Goal: Information Seeking & Learning: Learn about a topic

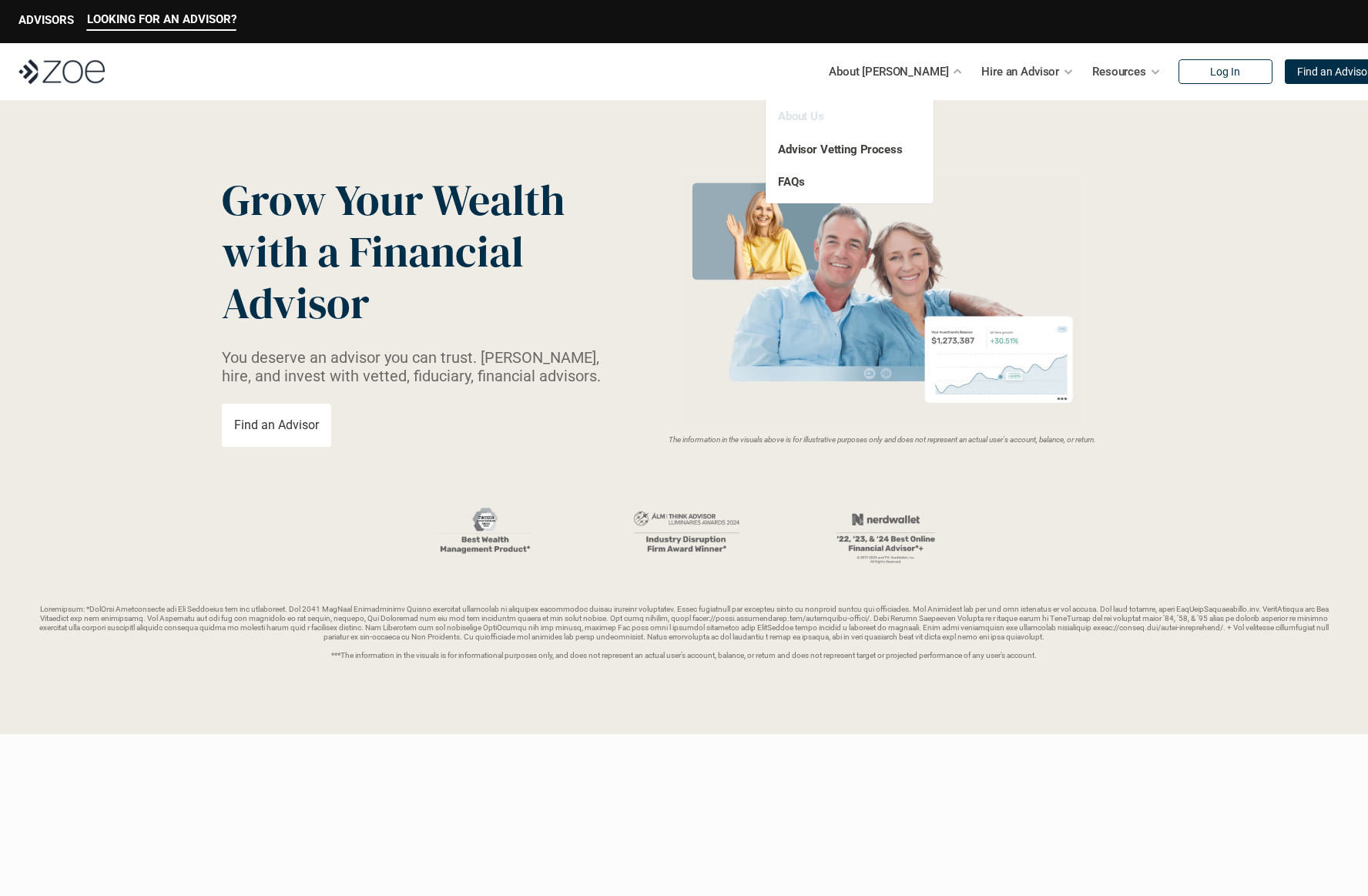
click at [807, 117] on link "About Us" at bounding box center [801, 116] width 46 height 14
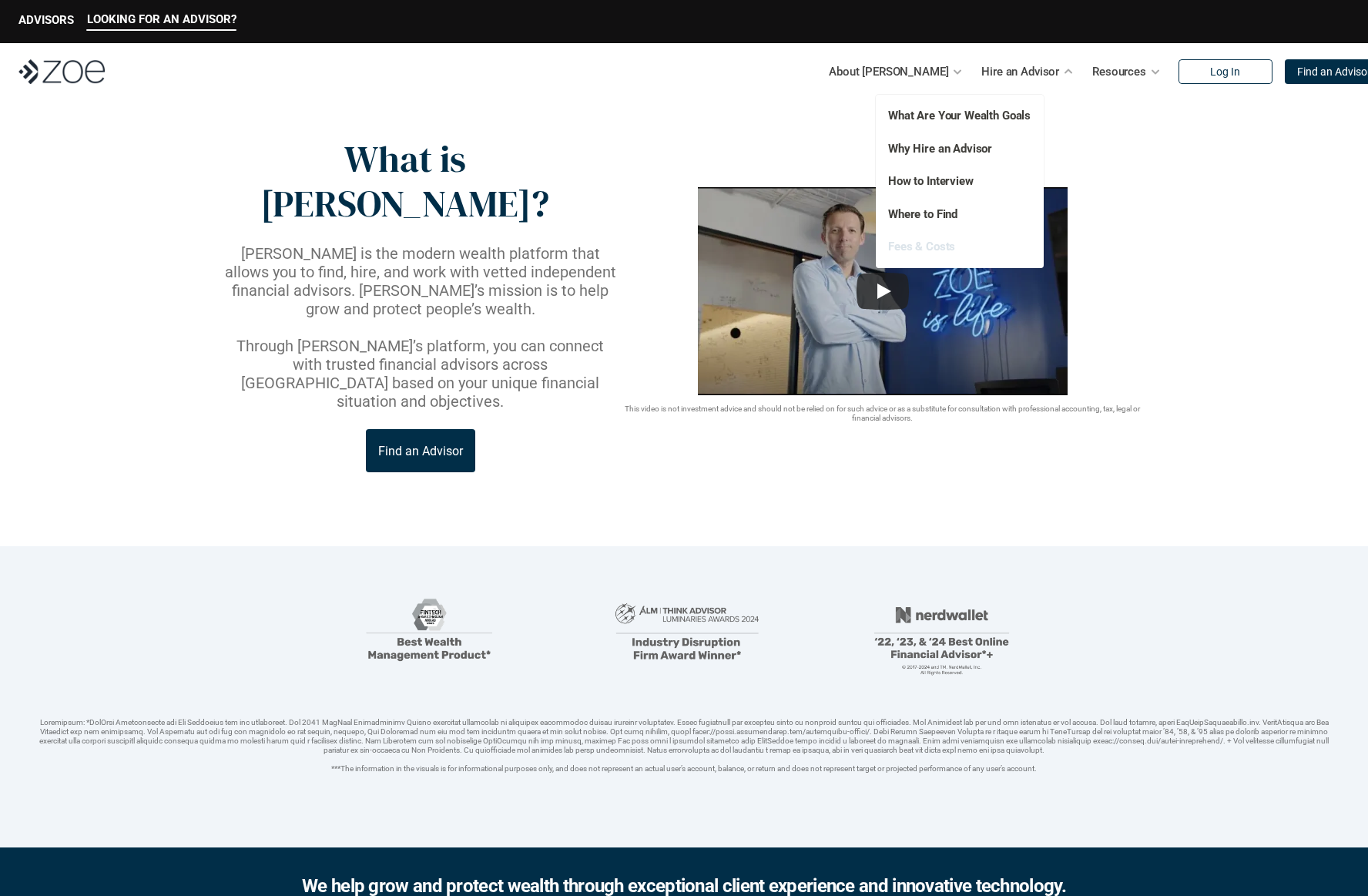
click at [937, 243] on link "Fees & Costs" at bounding box center [922, 246] width 67 height 14
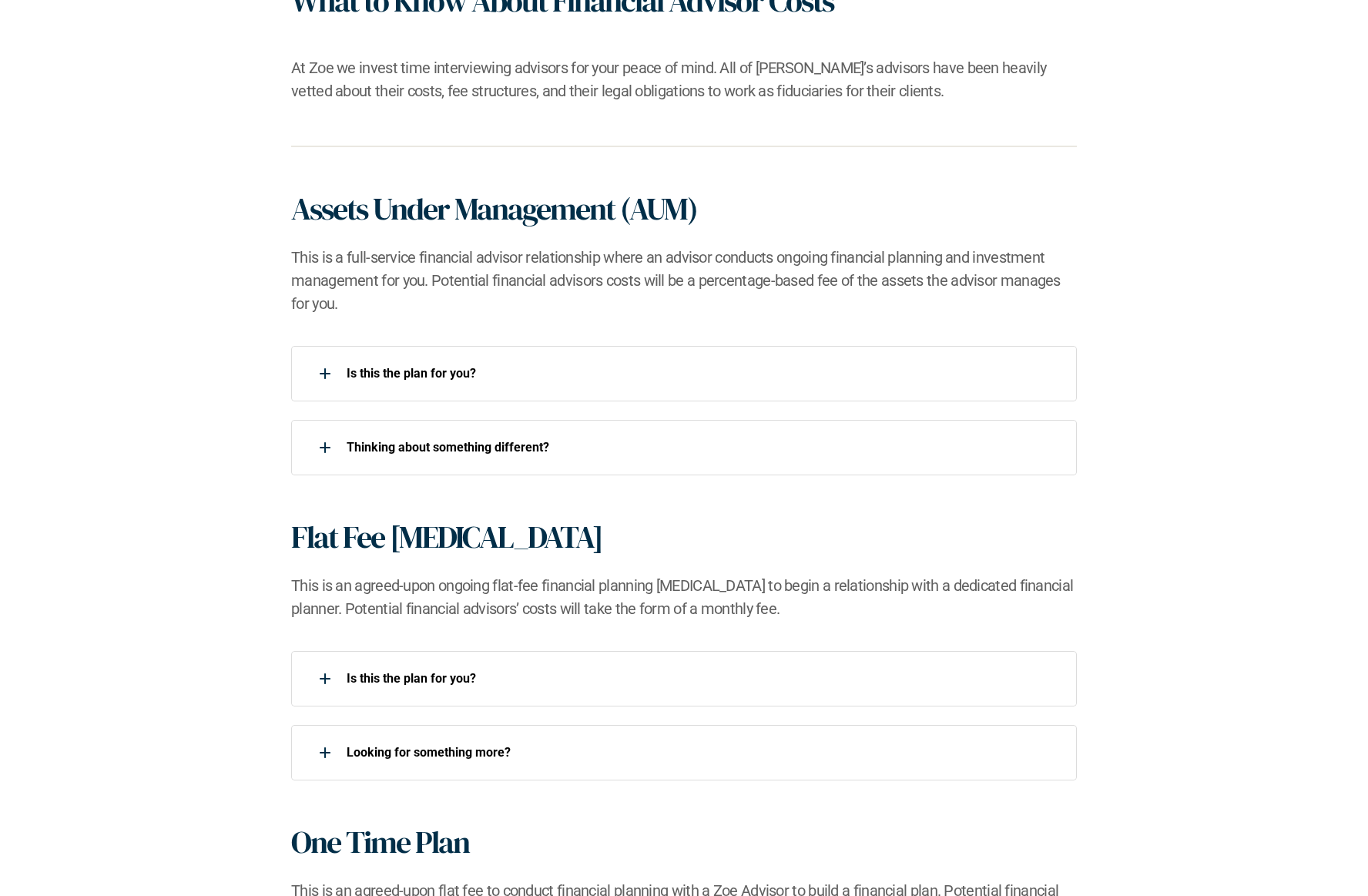
scroll to position [906, 0]
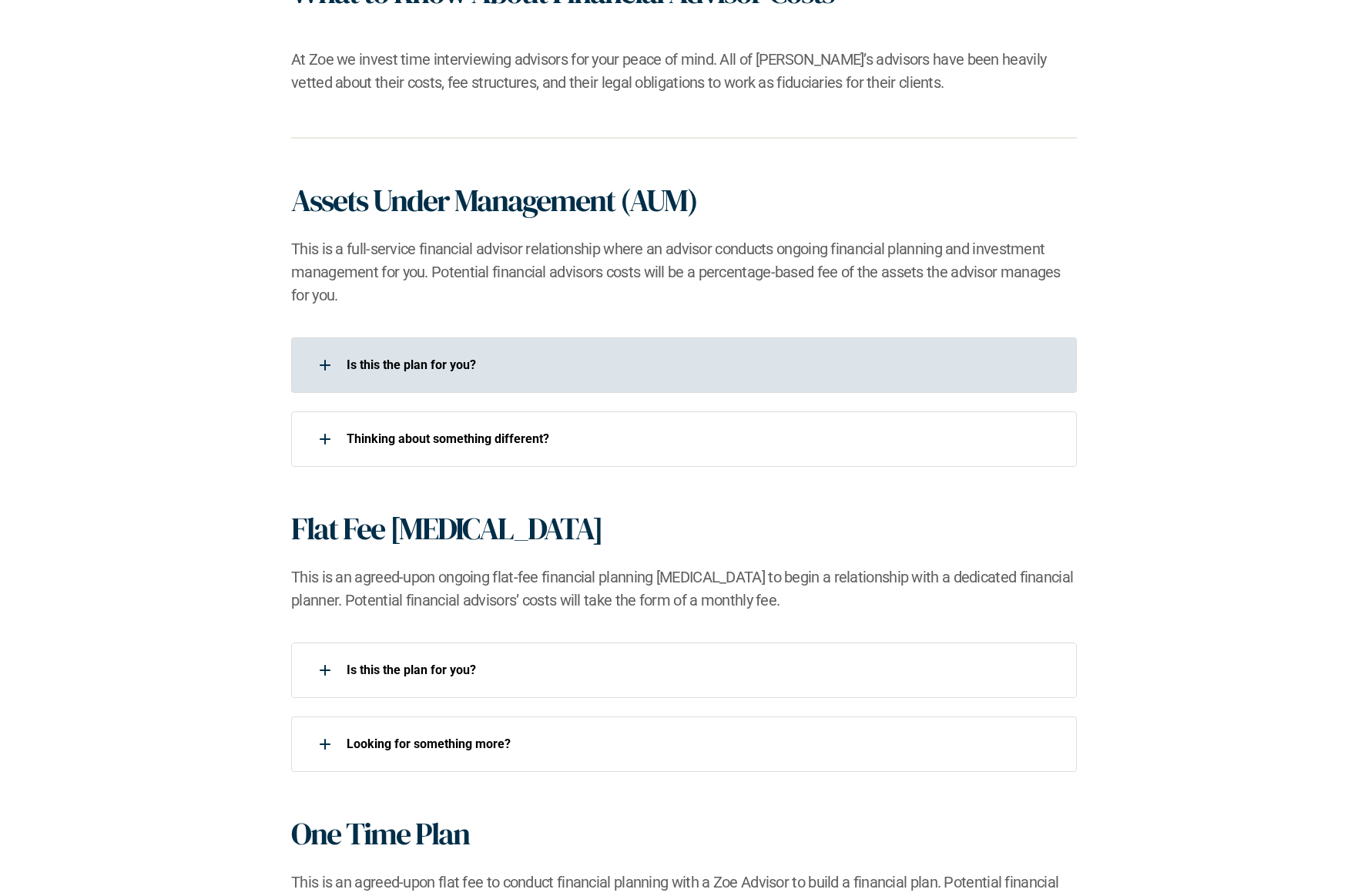
click at [327, 368] on div at bounding box center [325, 365] width 31 height 31
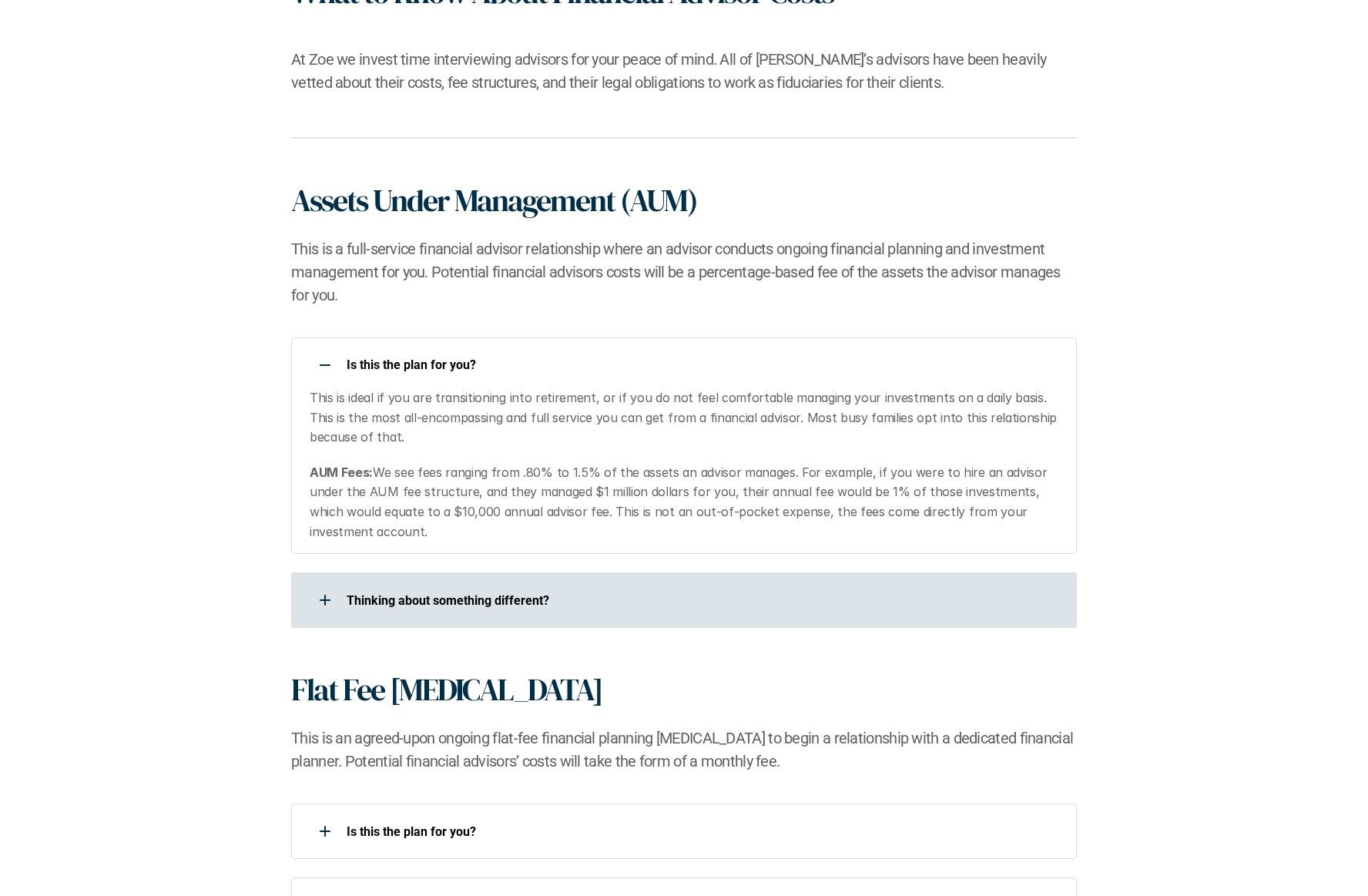
click at [326, 601] on div at bounding box center [325, 600] width 31 height 31
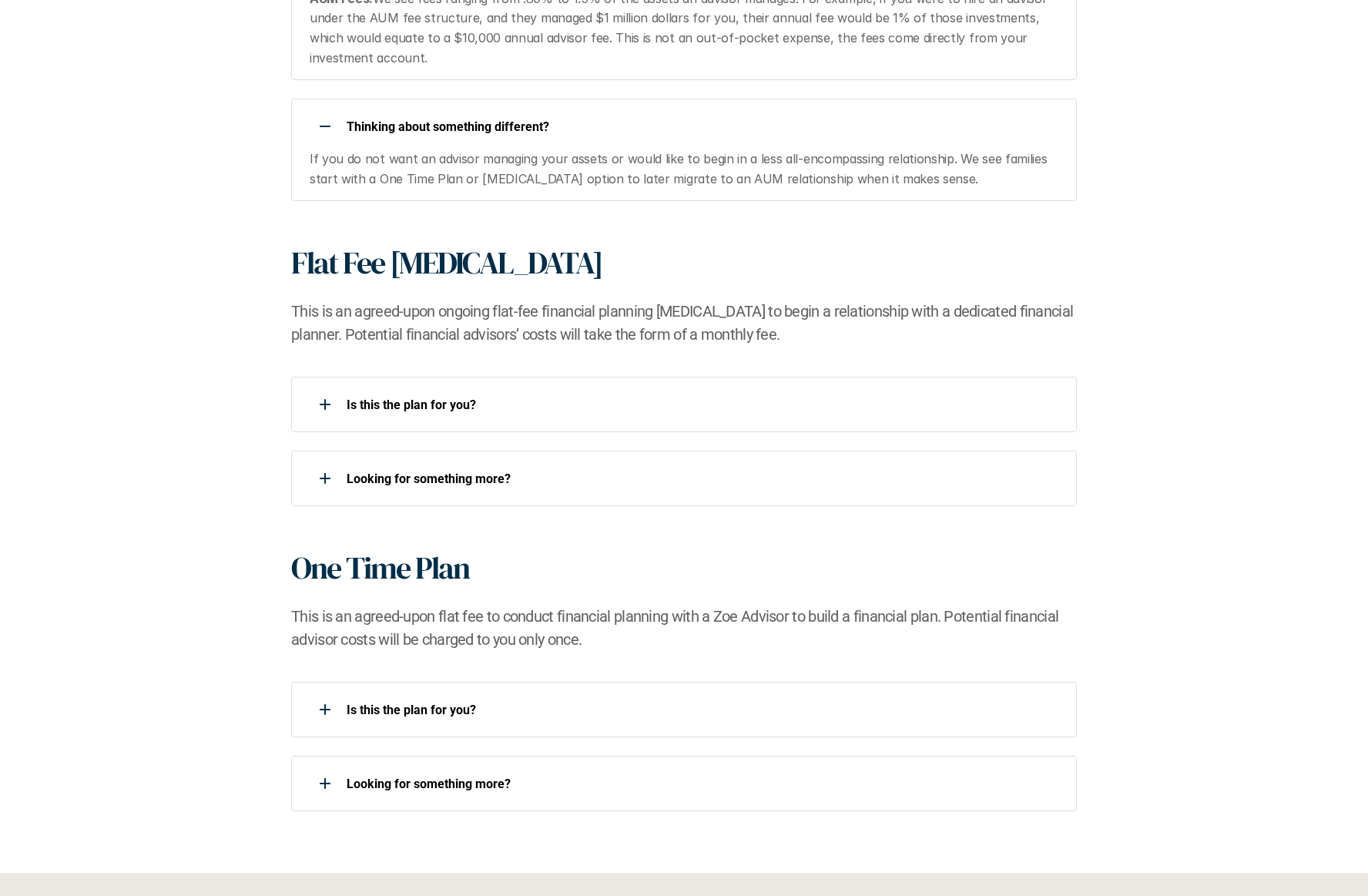
scroll to position [1422, 0]
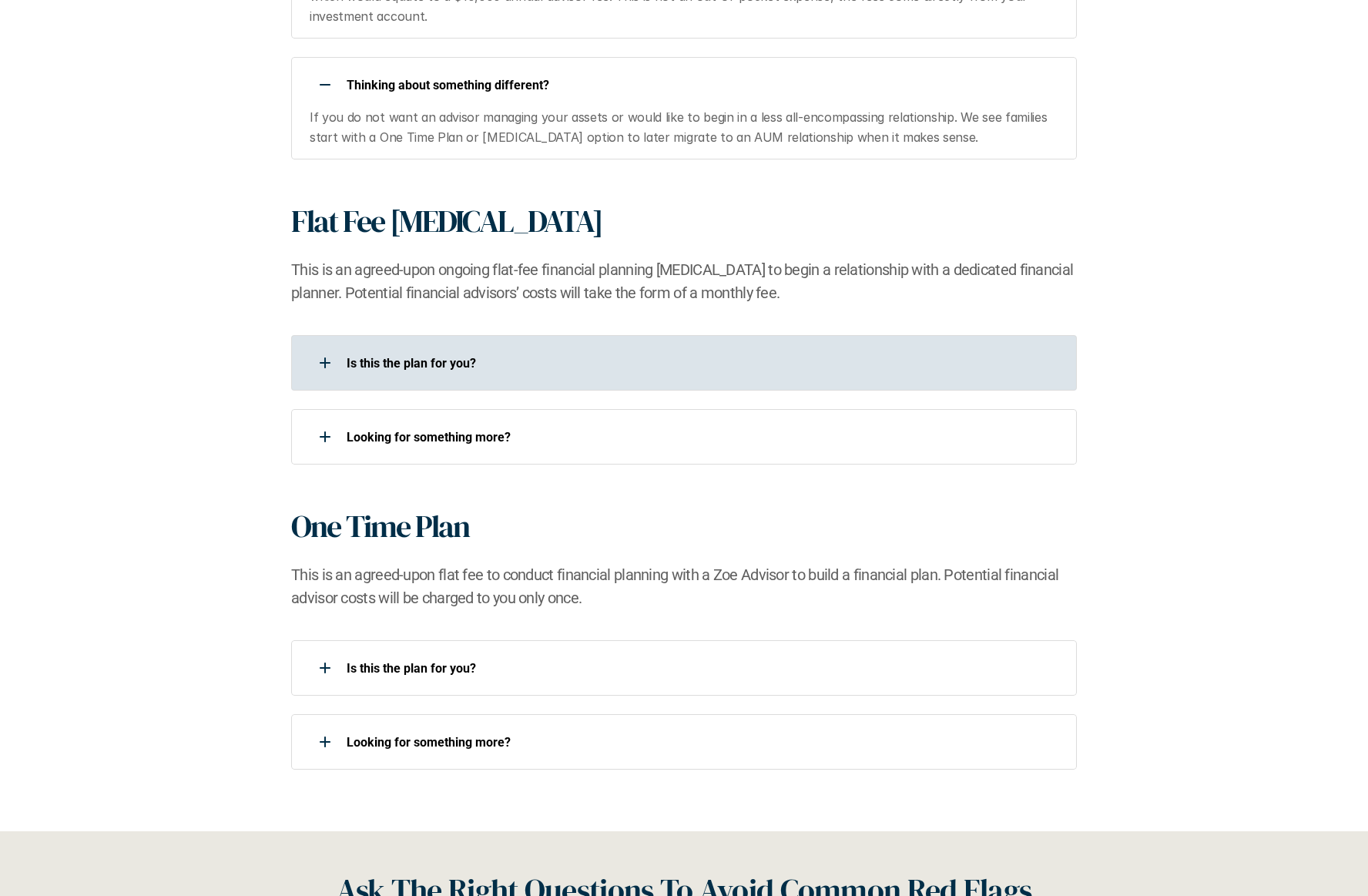
click at [322, 363] on use at bounding box center [325, 363] width 11 height 2
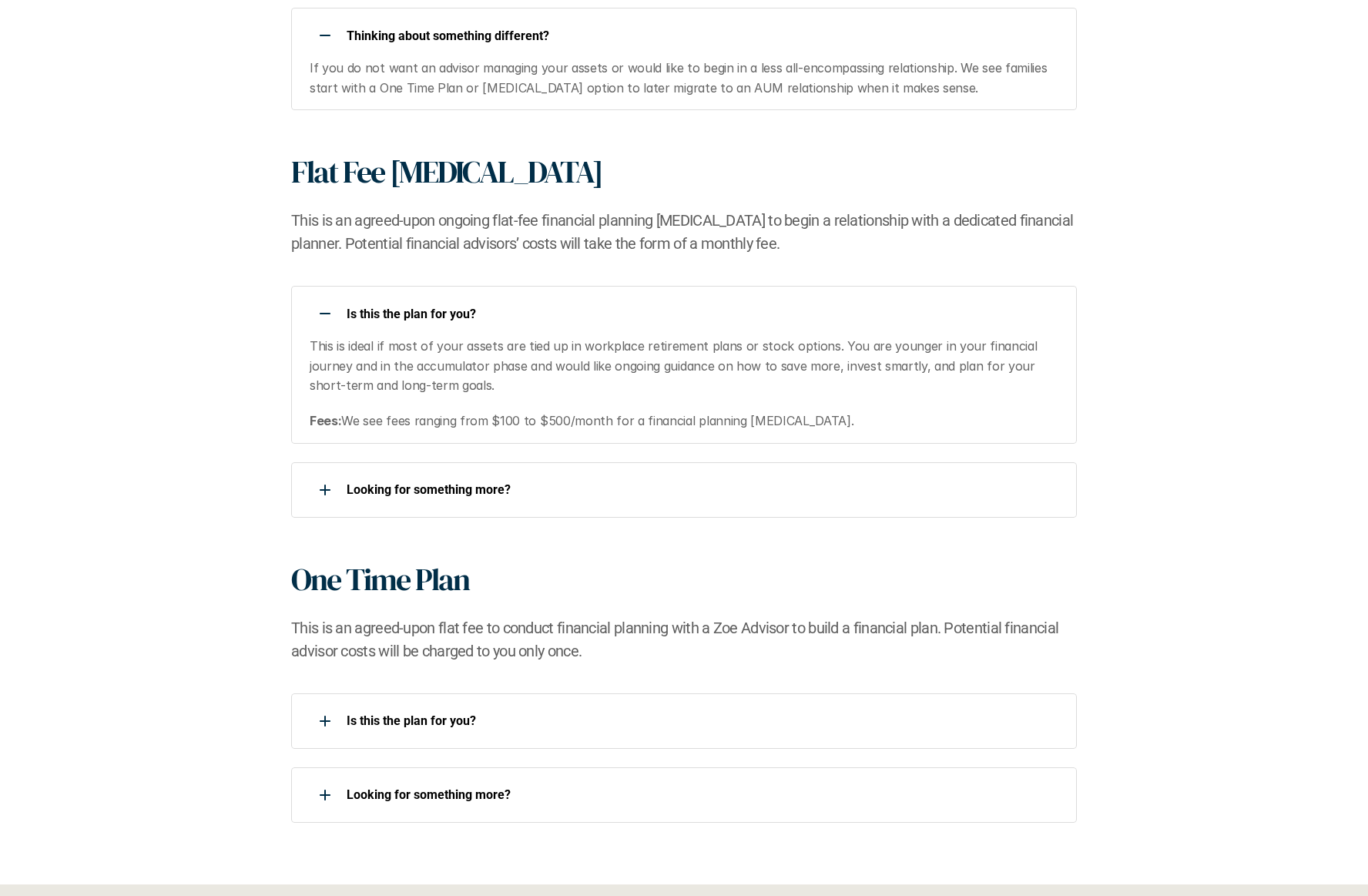
scroll to position [1556, 0]
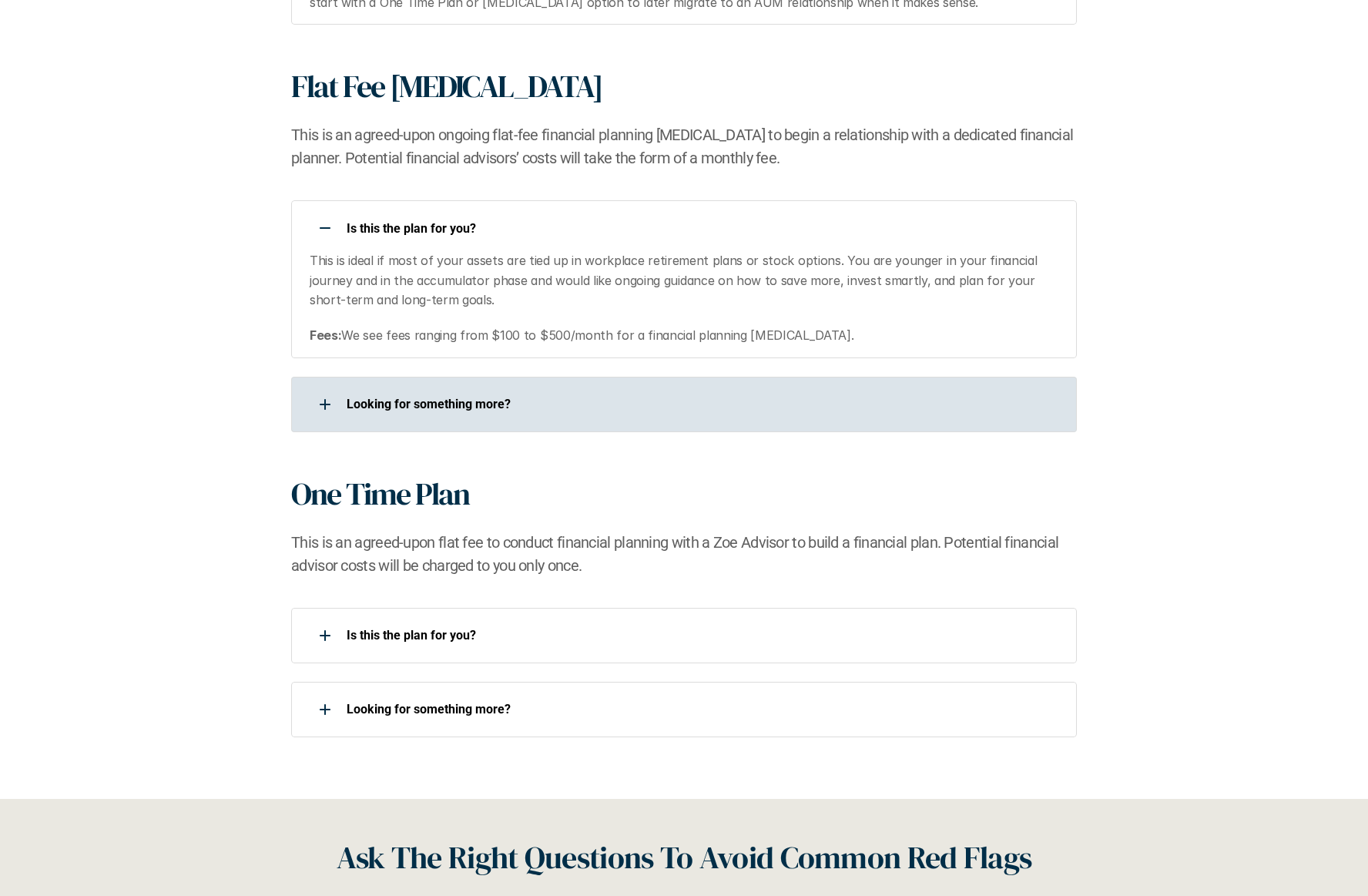
click at [425, 407] on p "Looking for something more?​" at bounding box center [702, 404] width 711 height 15
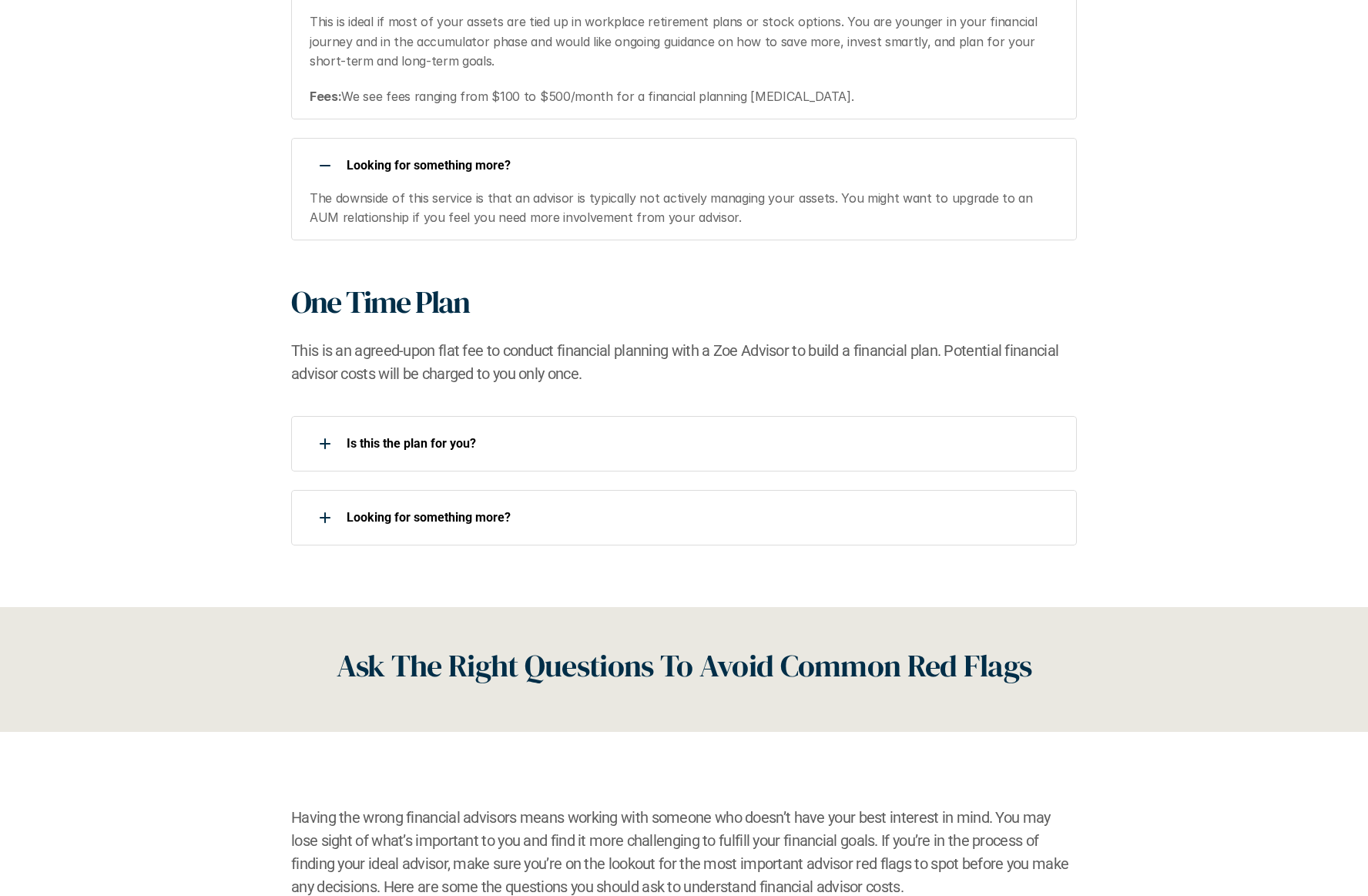
scroll to position [1798, 0]
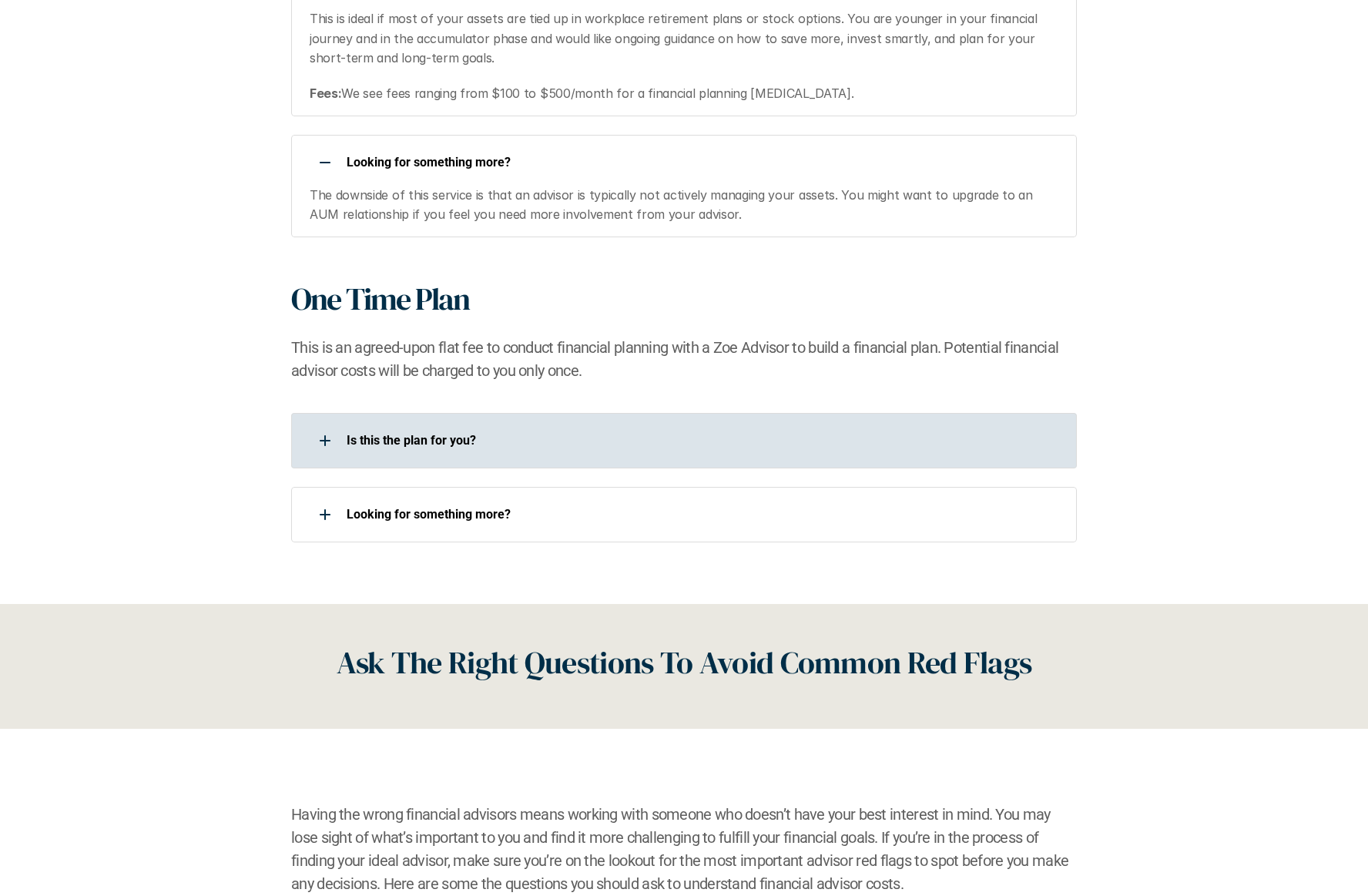
click at [438, 441] on p "Is this the plan for you?​" at bounding box center [702, 440] width 711 height 15
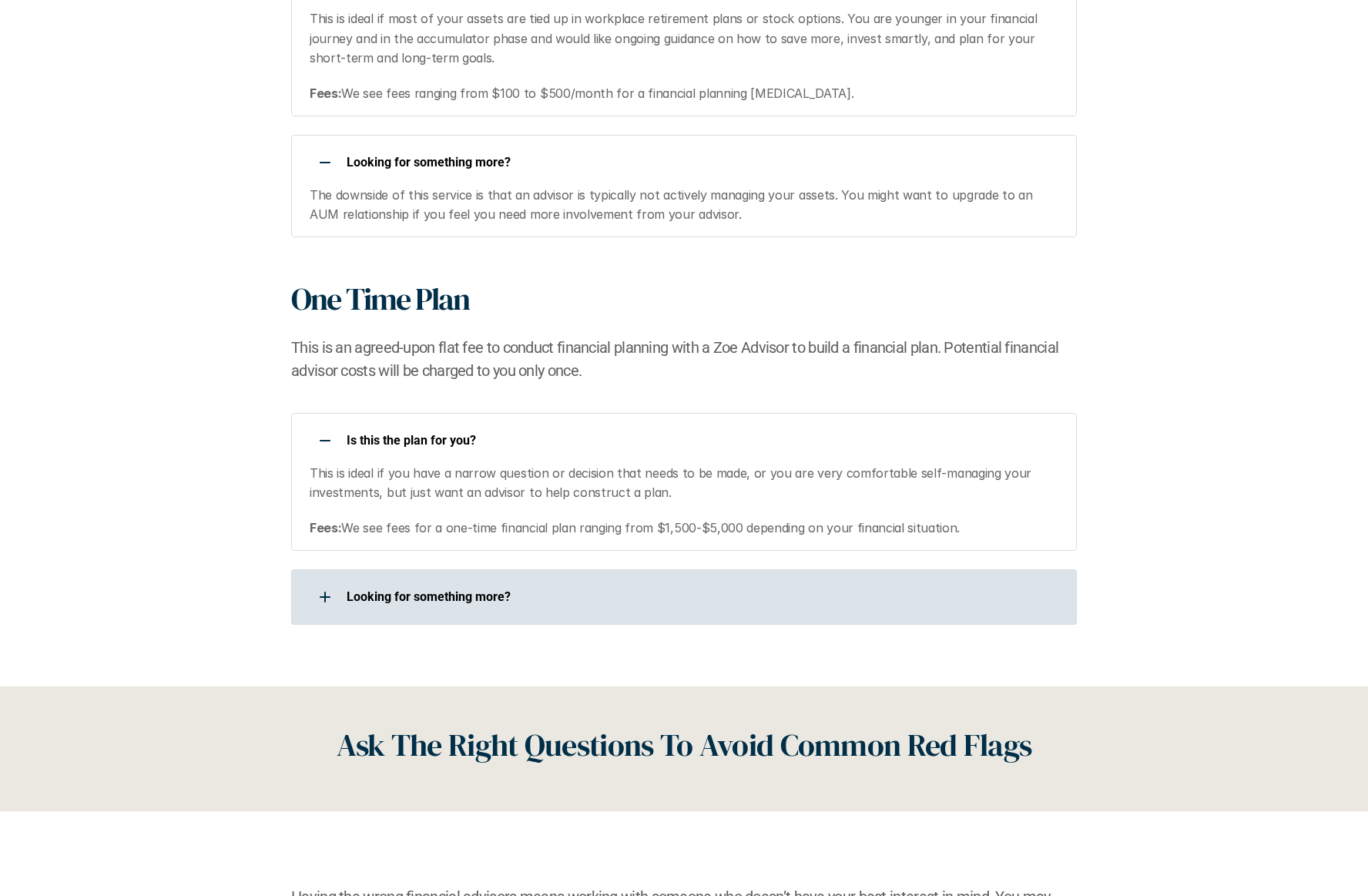
click at [485, 595] on p "Looking for something more?​" at bounding box center [702, 597] width 711 height 15
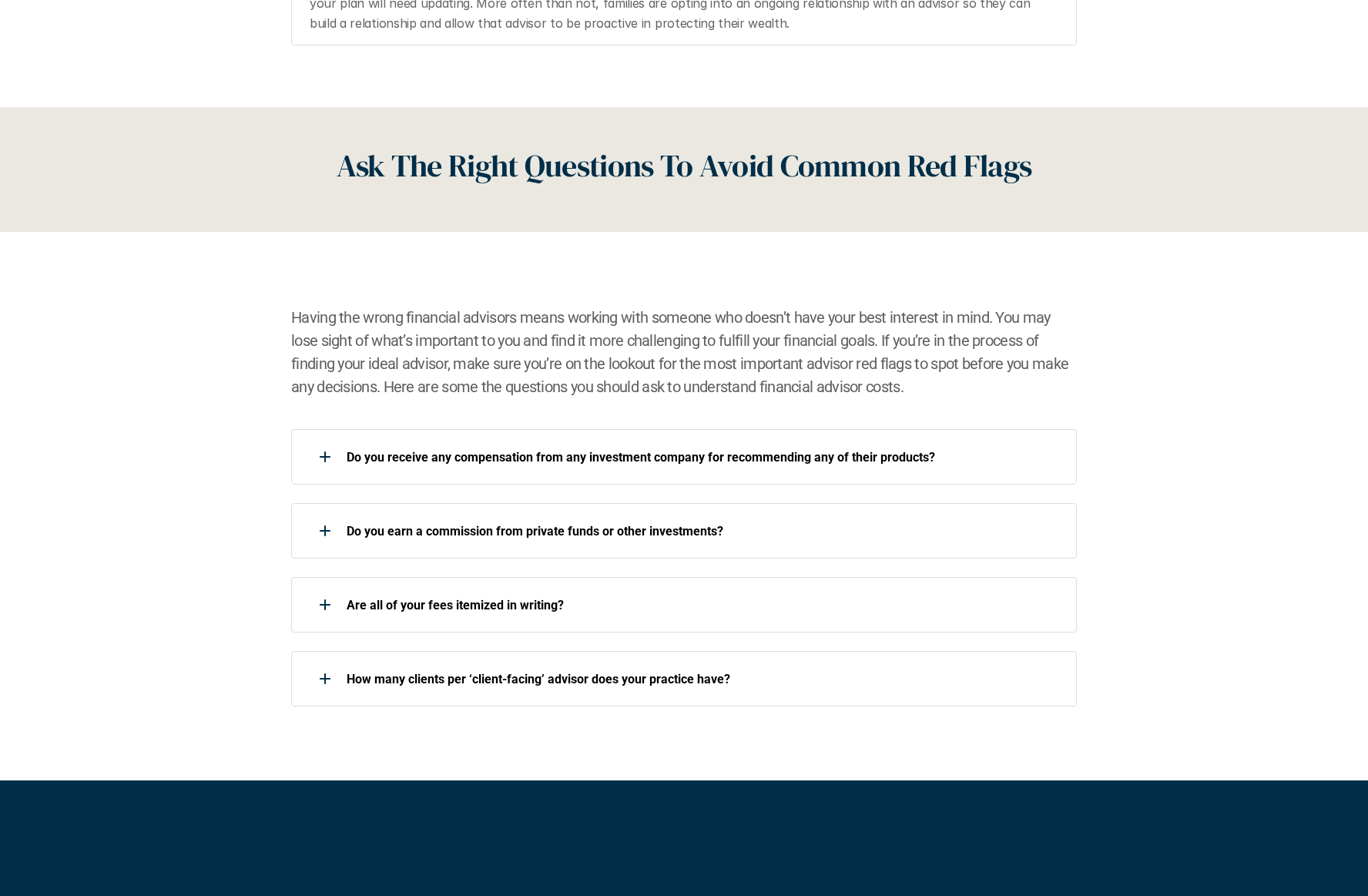
scroll to position [2457, 0]
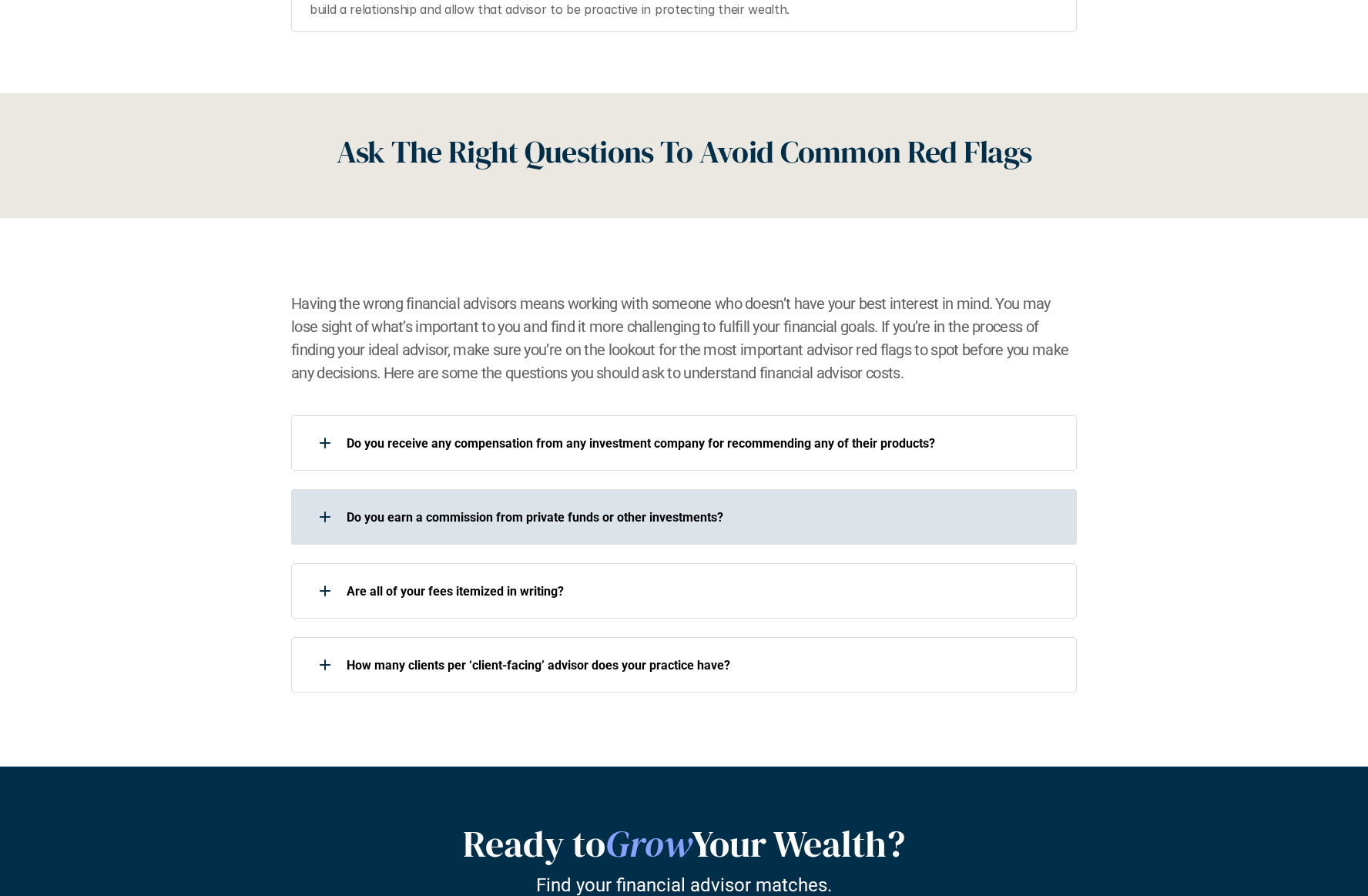
click at [590, 519] on p "Do you earn a commission from private funds or other investments?" at bounding box center [702, 517] width 711 height 15
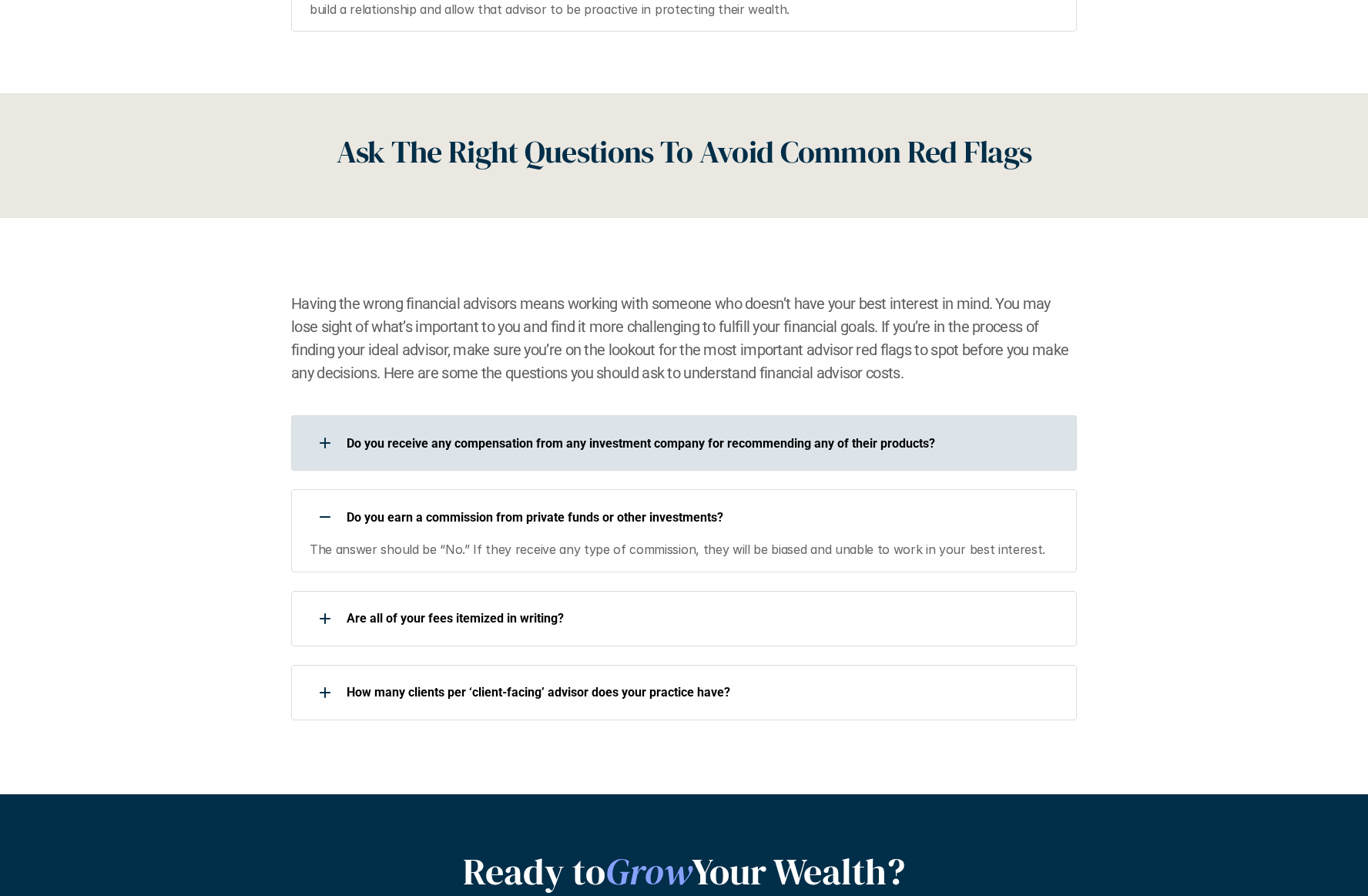
click at [543, 448] on p "Do you receive any compensation from any investment company for recommending an…" at bounding box center [702, 443] width 711 height 15
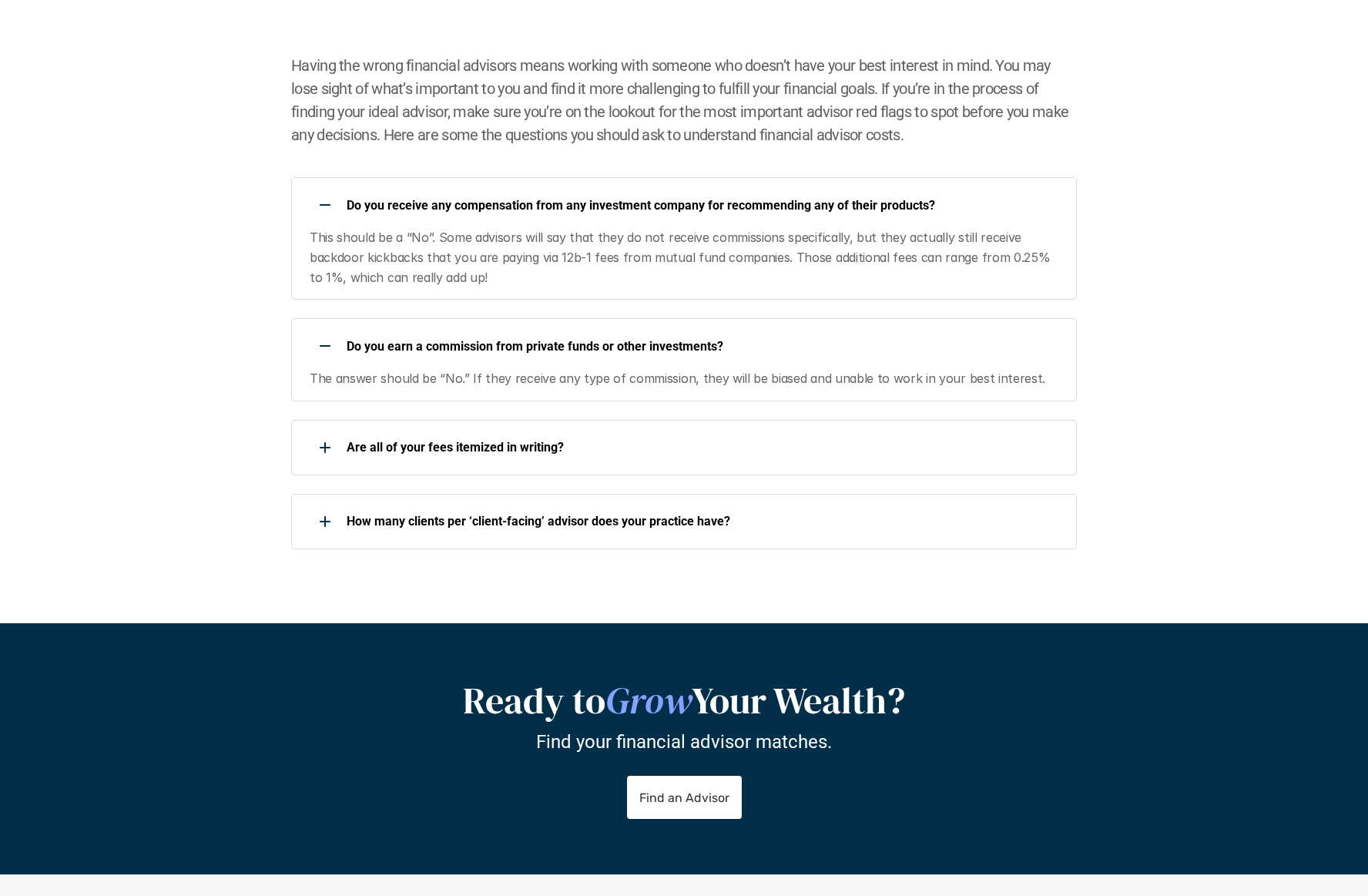
scroll to position [2714, 0]
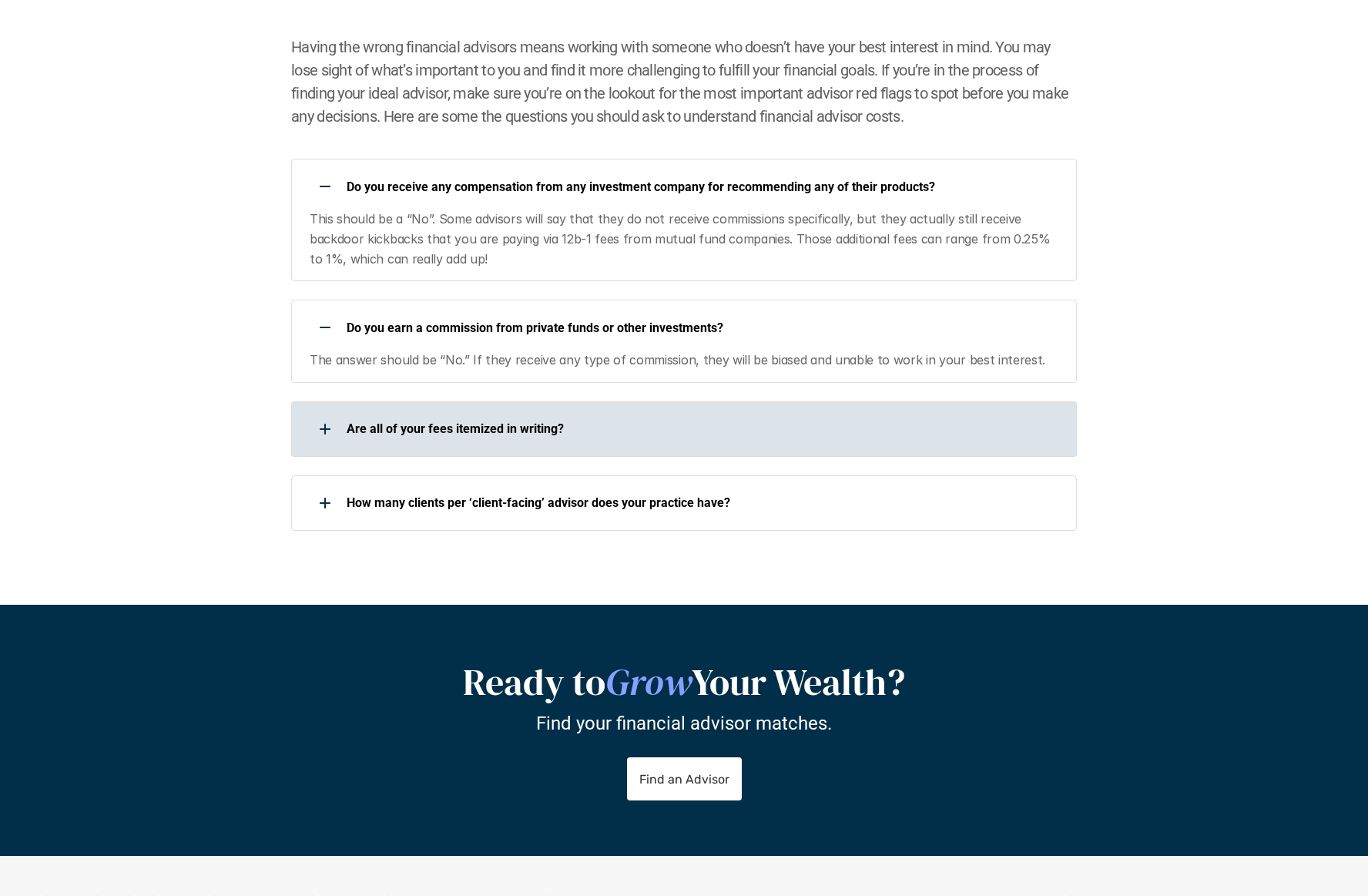
click at [526, 430] on p "Are all of your fees itemized in writing?" at bounding box center [702, 428] width 711 height 15
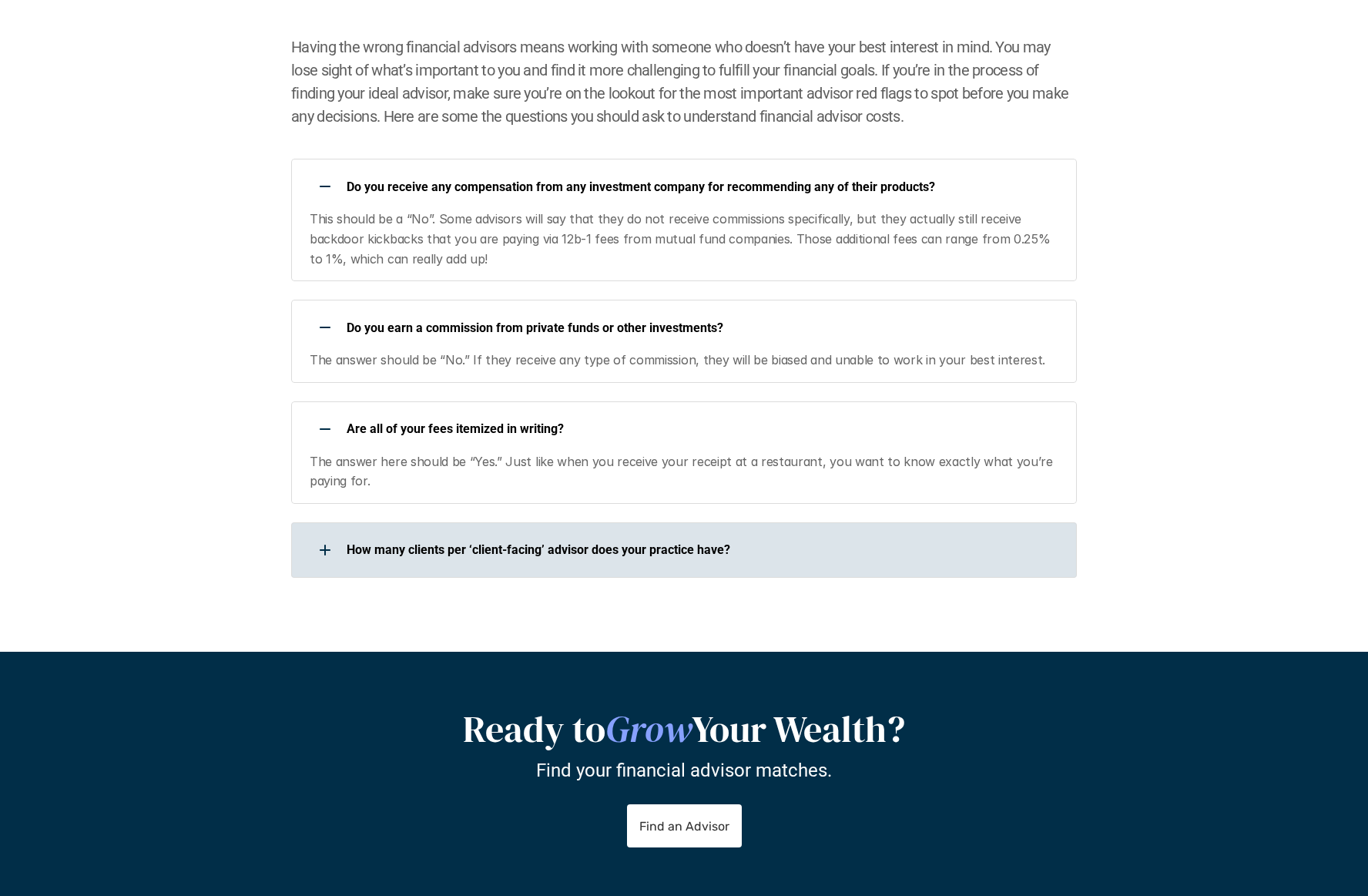
click at [629, 551] on p "How many clients per ‘client-facing’ advisor does your practice have?" at bounding box center [702, 549] width 711 height 15
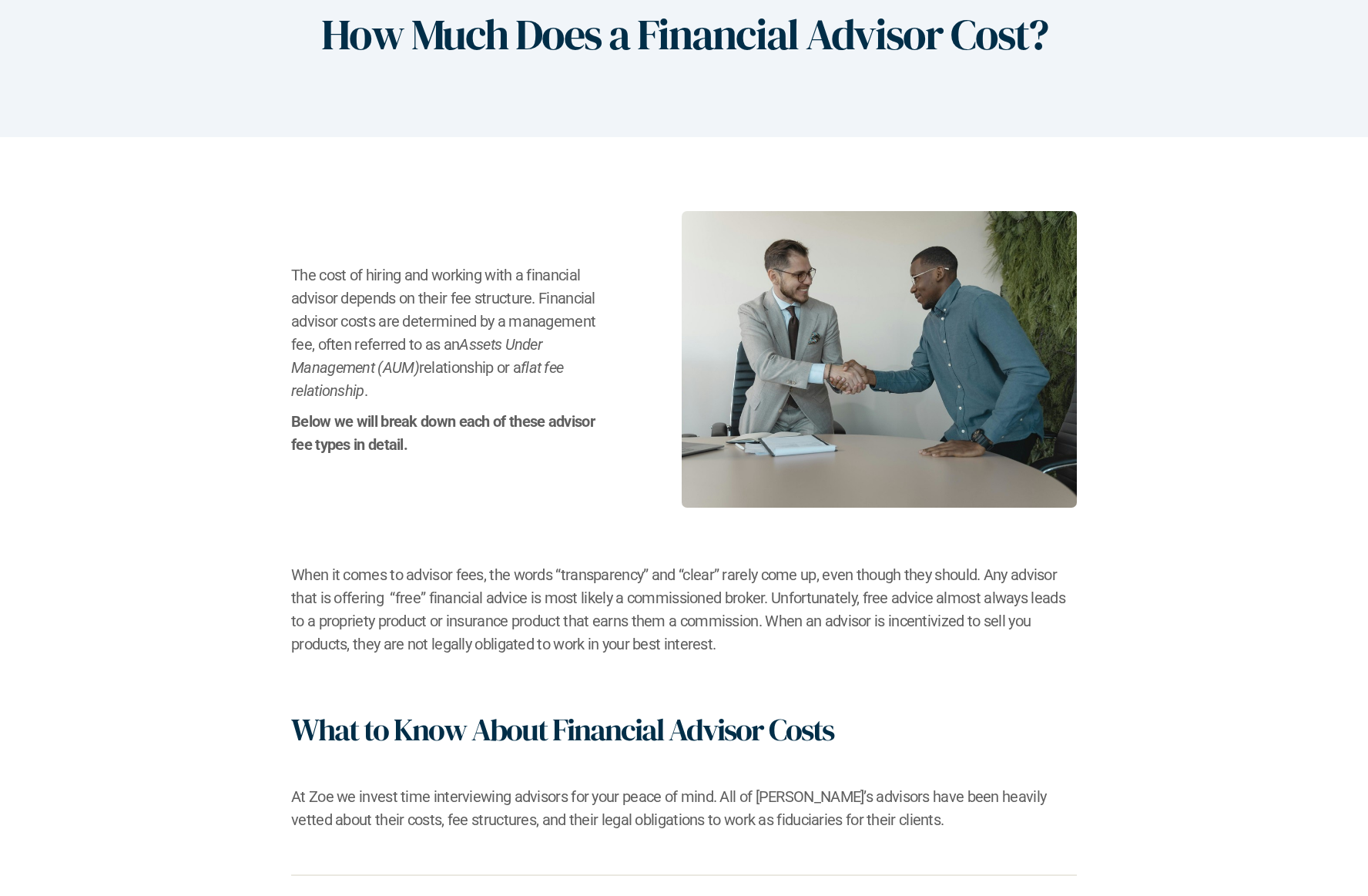
scroll to position [0, 0]
